Goal: Task Accomplishment & Management: Manage account settings

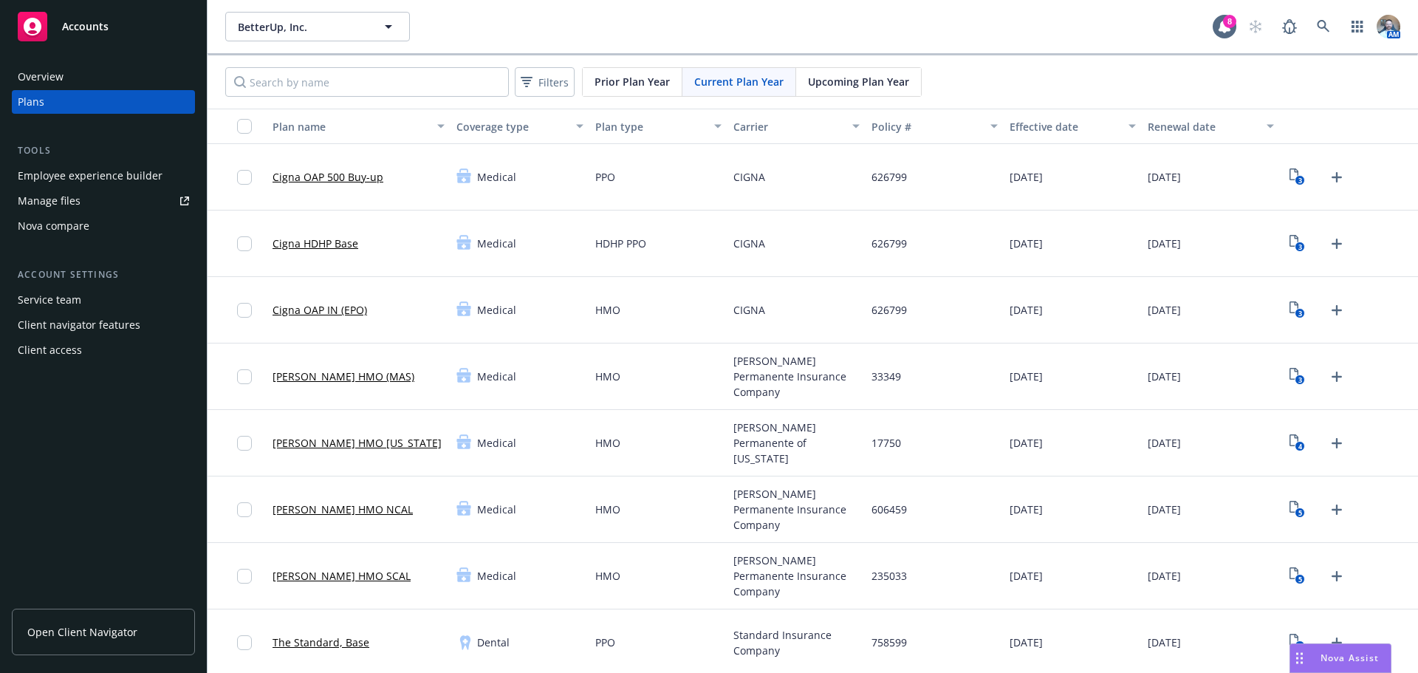
click at [91, 636] on span "Open Client Navigator" at bounding box center [82, 632] width 110 height 16
click at [253, 38] on button "BetterUp, Inc." at bounding box center [317, 27] width 185 height 30
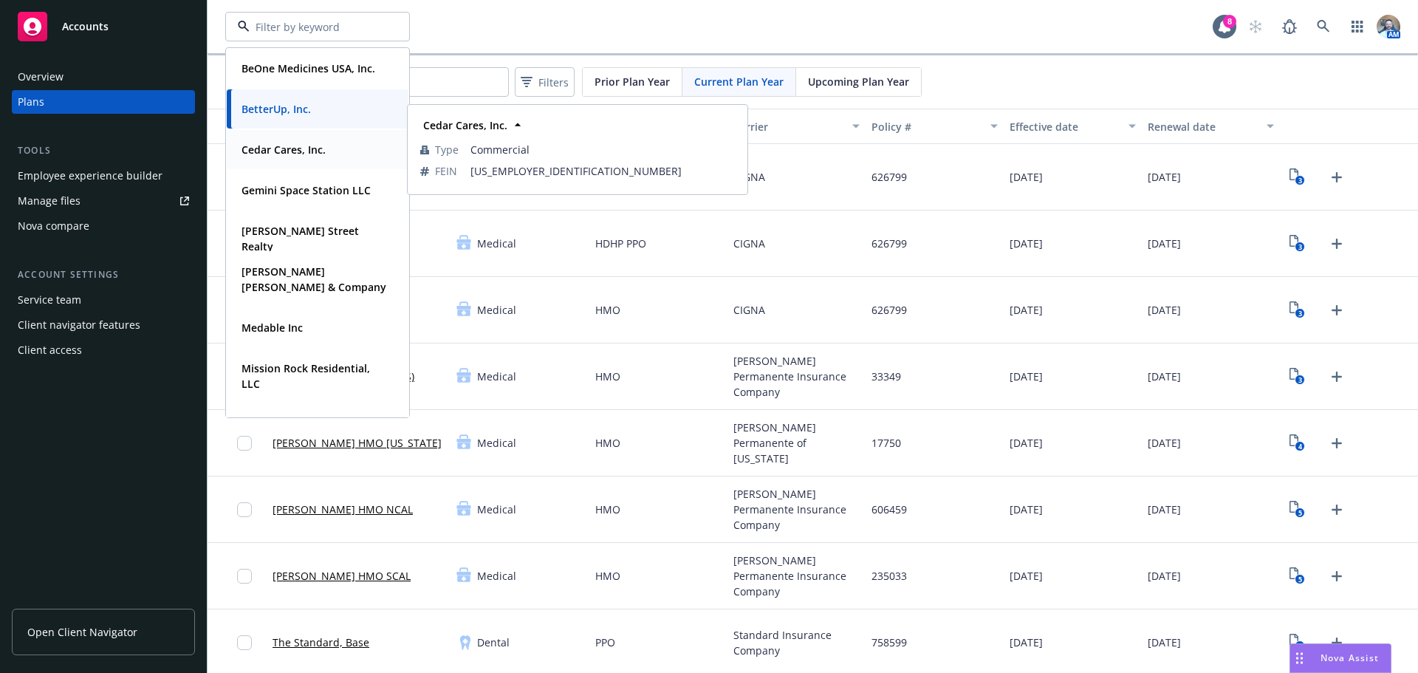
click at [279, 151] on strong "Cedar Cares, Inc." at bounding box center [284, 150] width 84 height 14
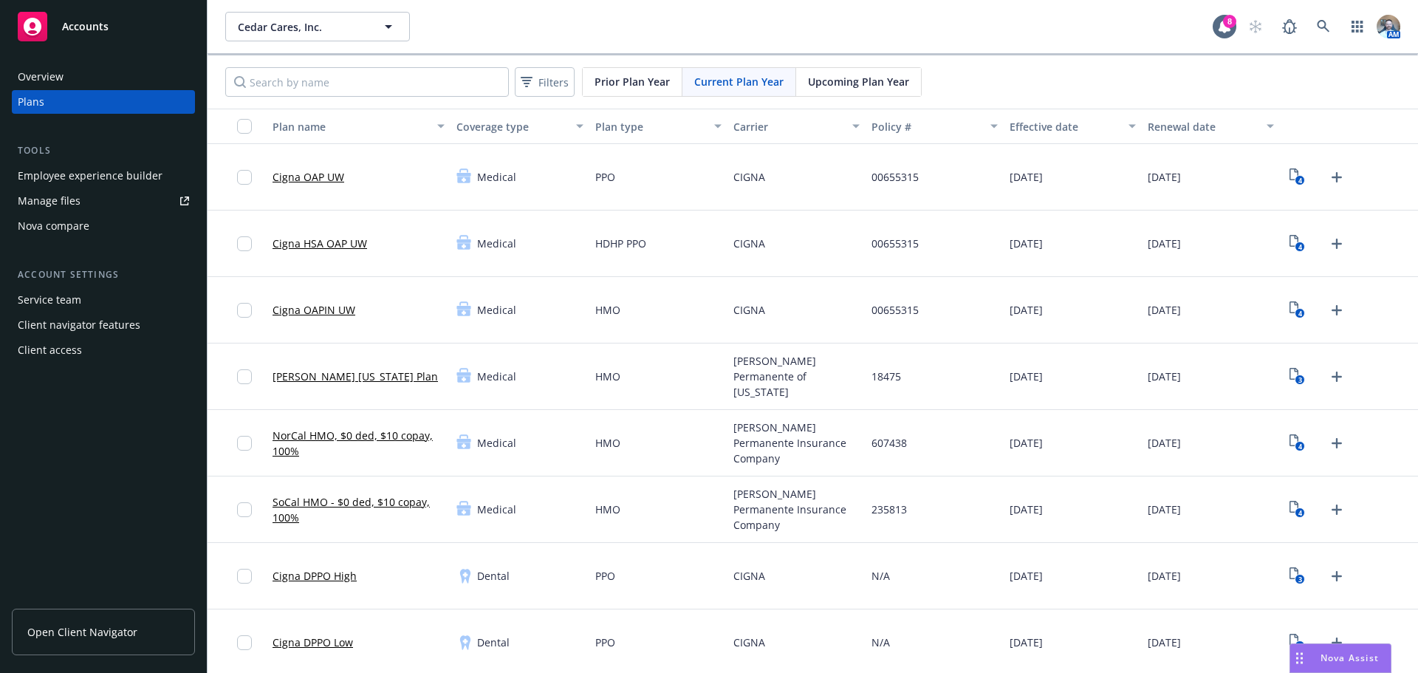
click at [47, 352] on div "Client access" at bounding box center [50, 350] width 64 height 24
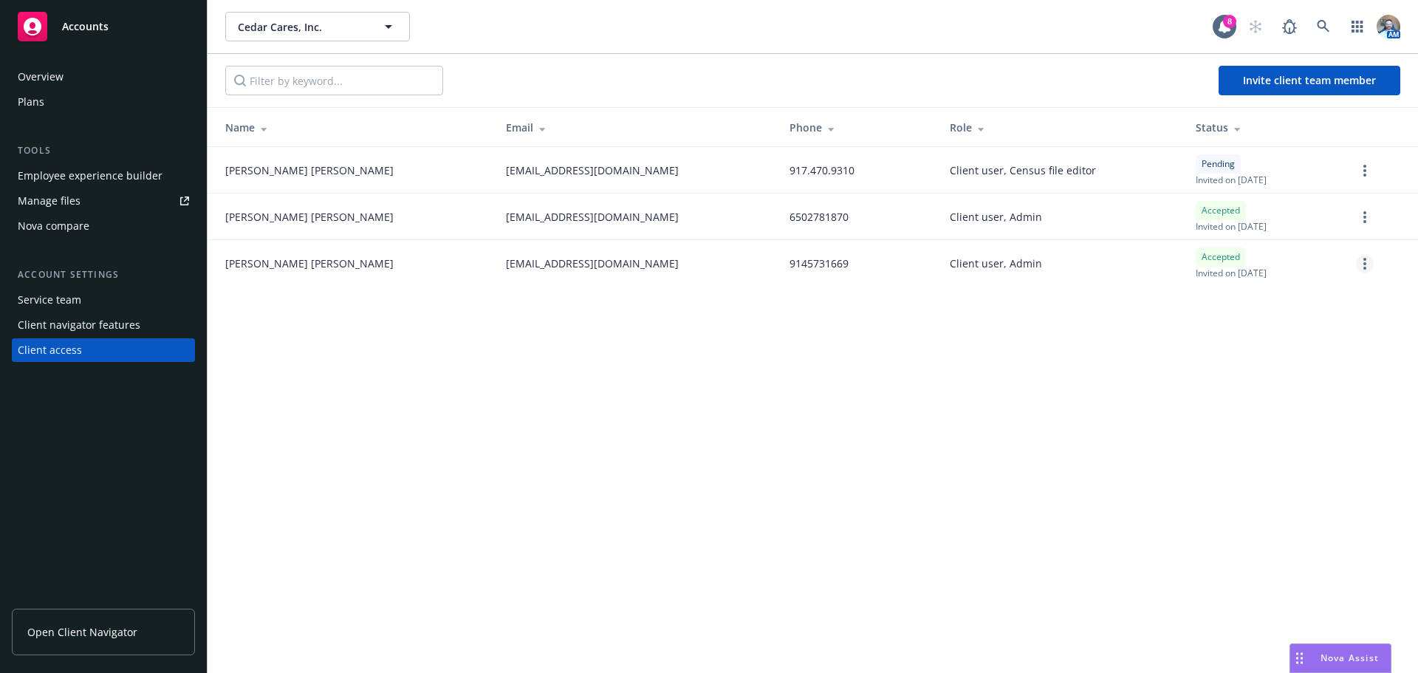
click at [1369, 269] on link "more" at bounding box center [1365, 264] width 18 height 18
click at [1282, 402] on link "Remove team member" at bounding box center [1287, 395] width 172 height 30
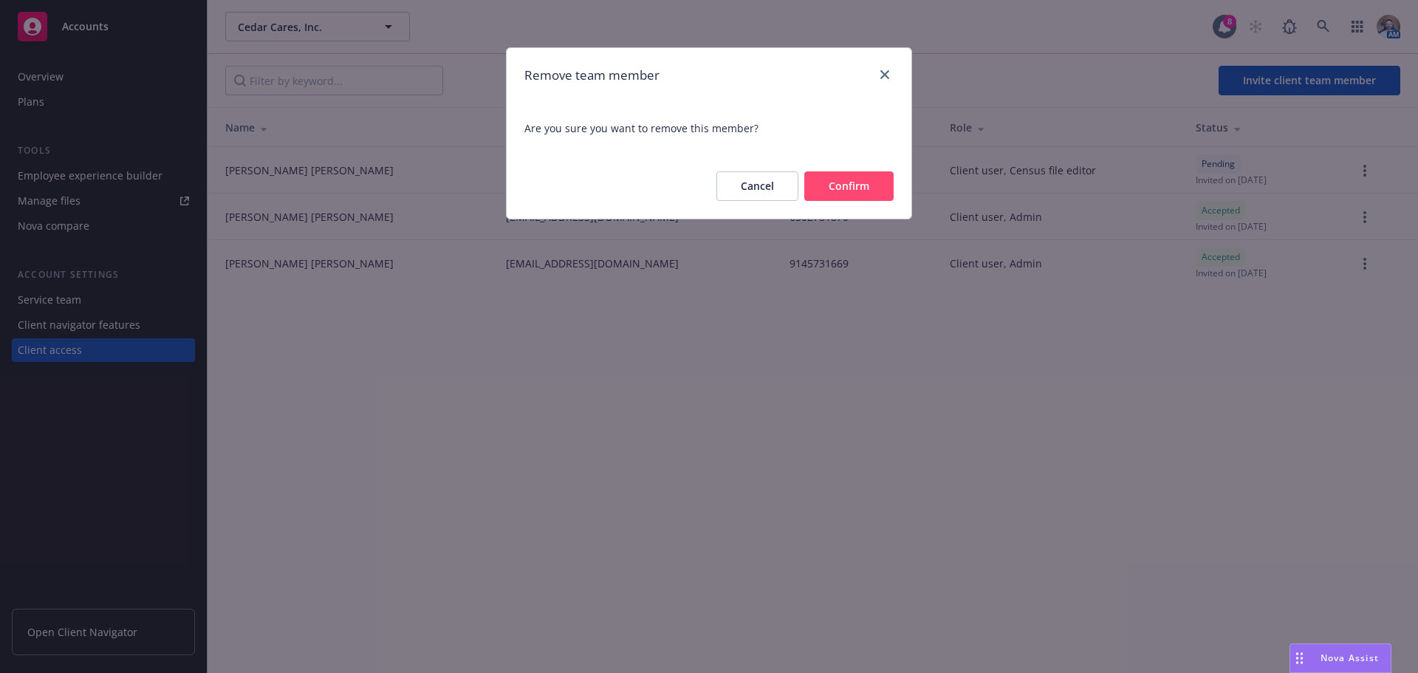
click at [861, 200] on button "Confirm" at bounding box center [849, 186] width 89 height 30
